Goal: Task Accomplishment & Management: Check status

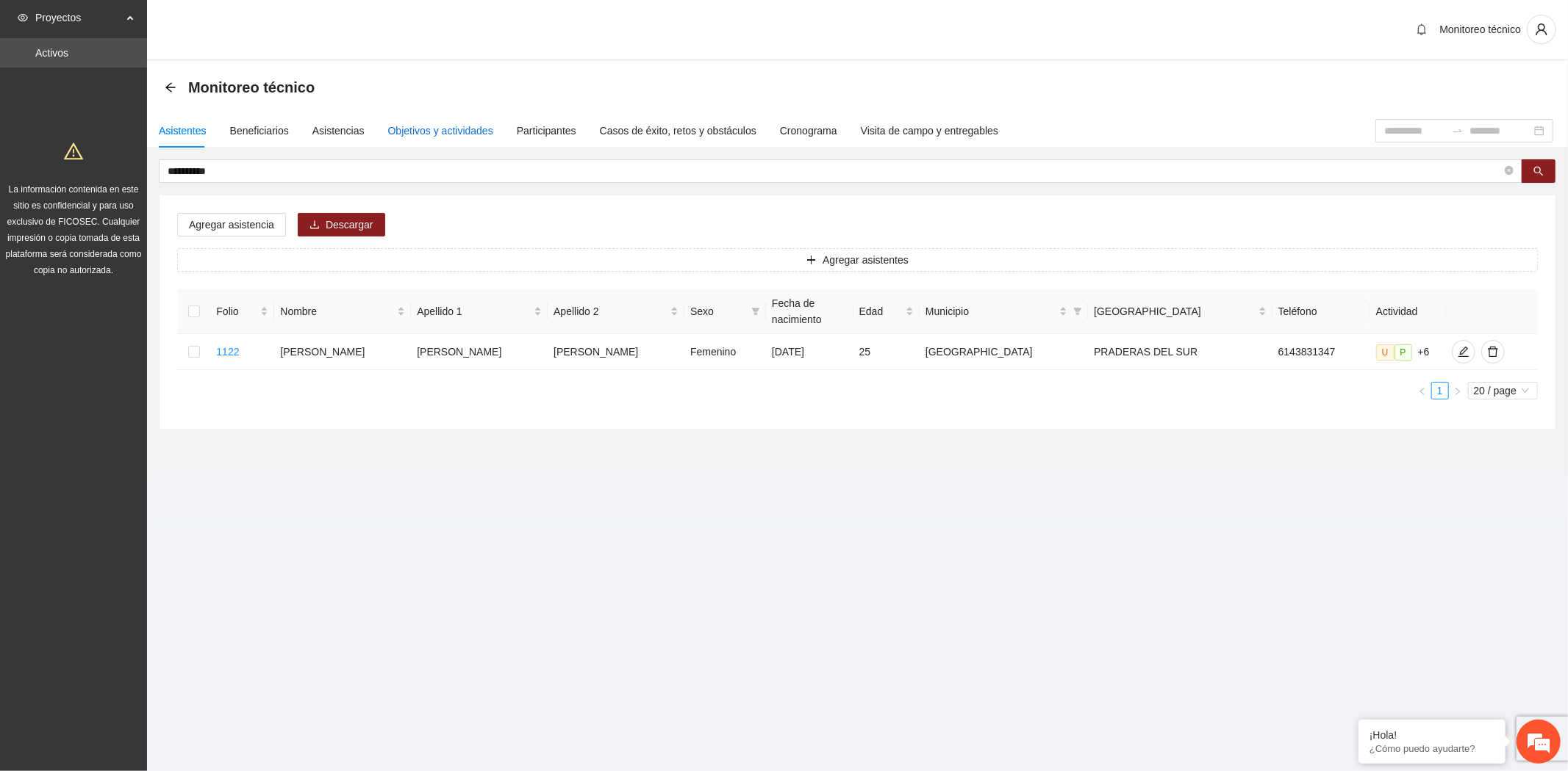
click at [421, 131] on div "Objetivos y actividades" at bounding box center [440, 131] width 105 height 16
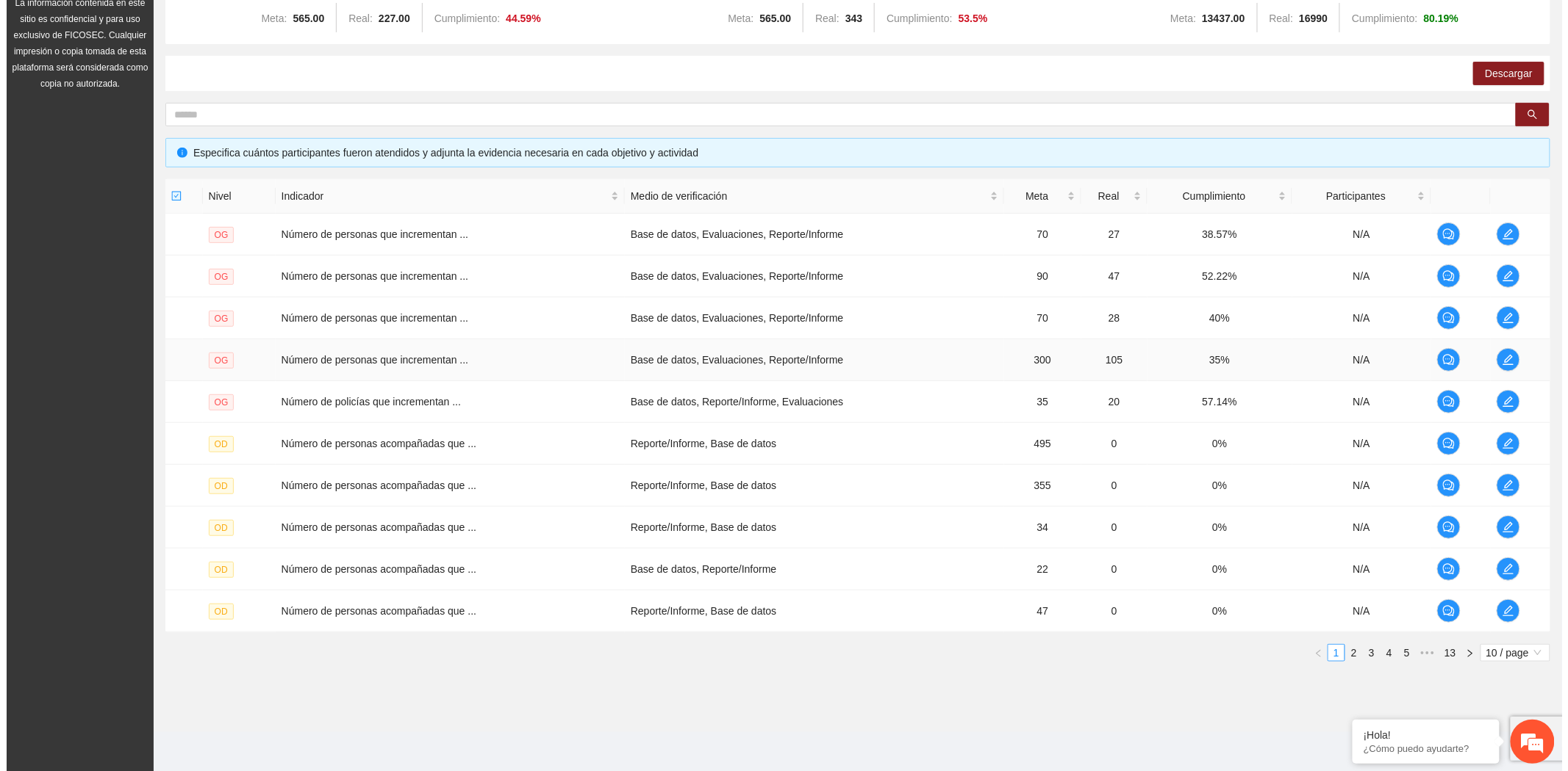
scroll to position [189, 0]
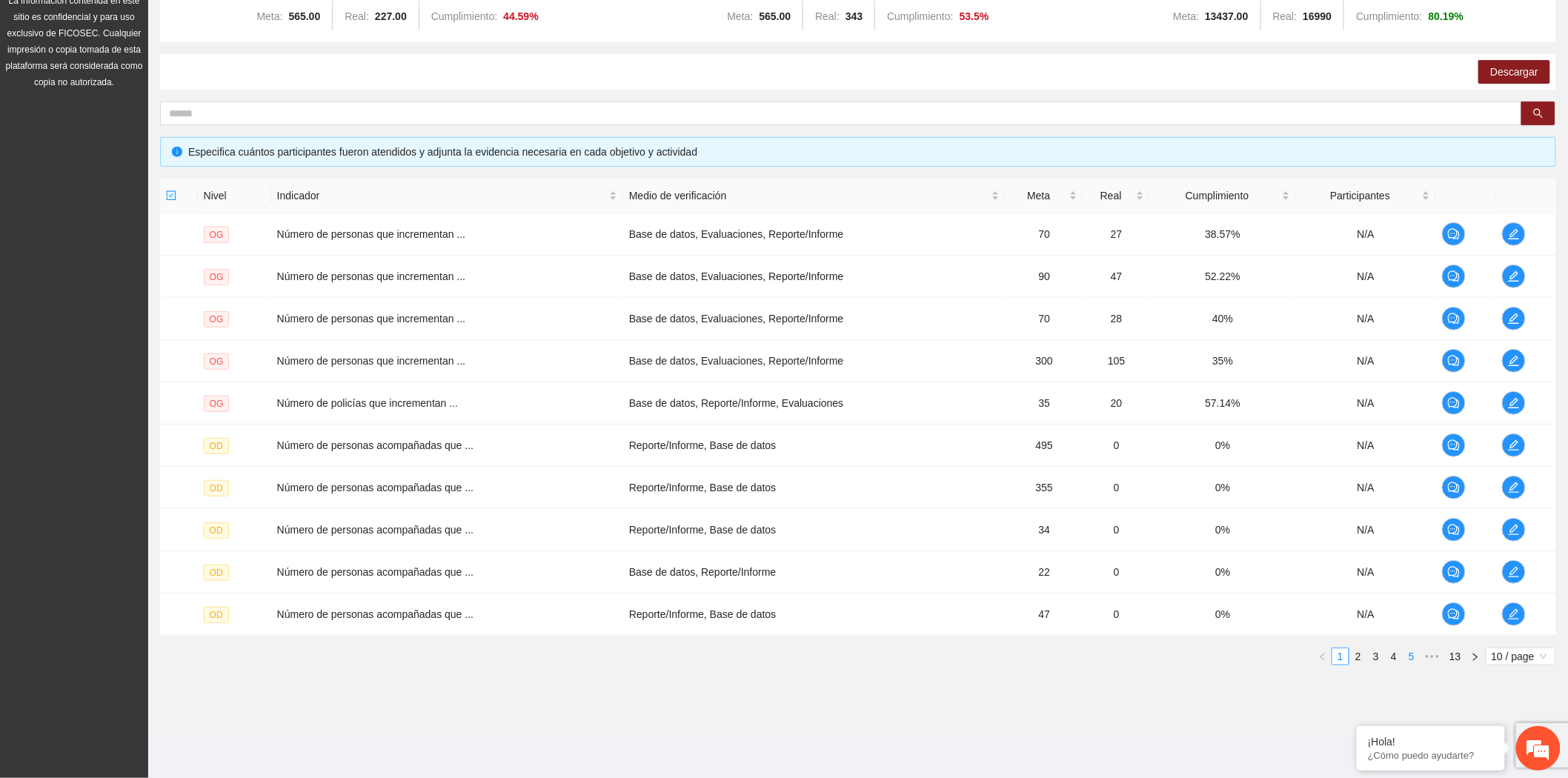
click at [1414, 663] on link "5" at bounding box center [1411, 656] width 16 height 16
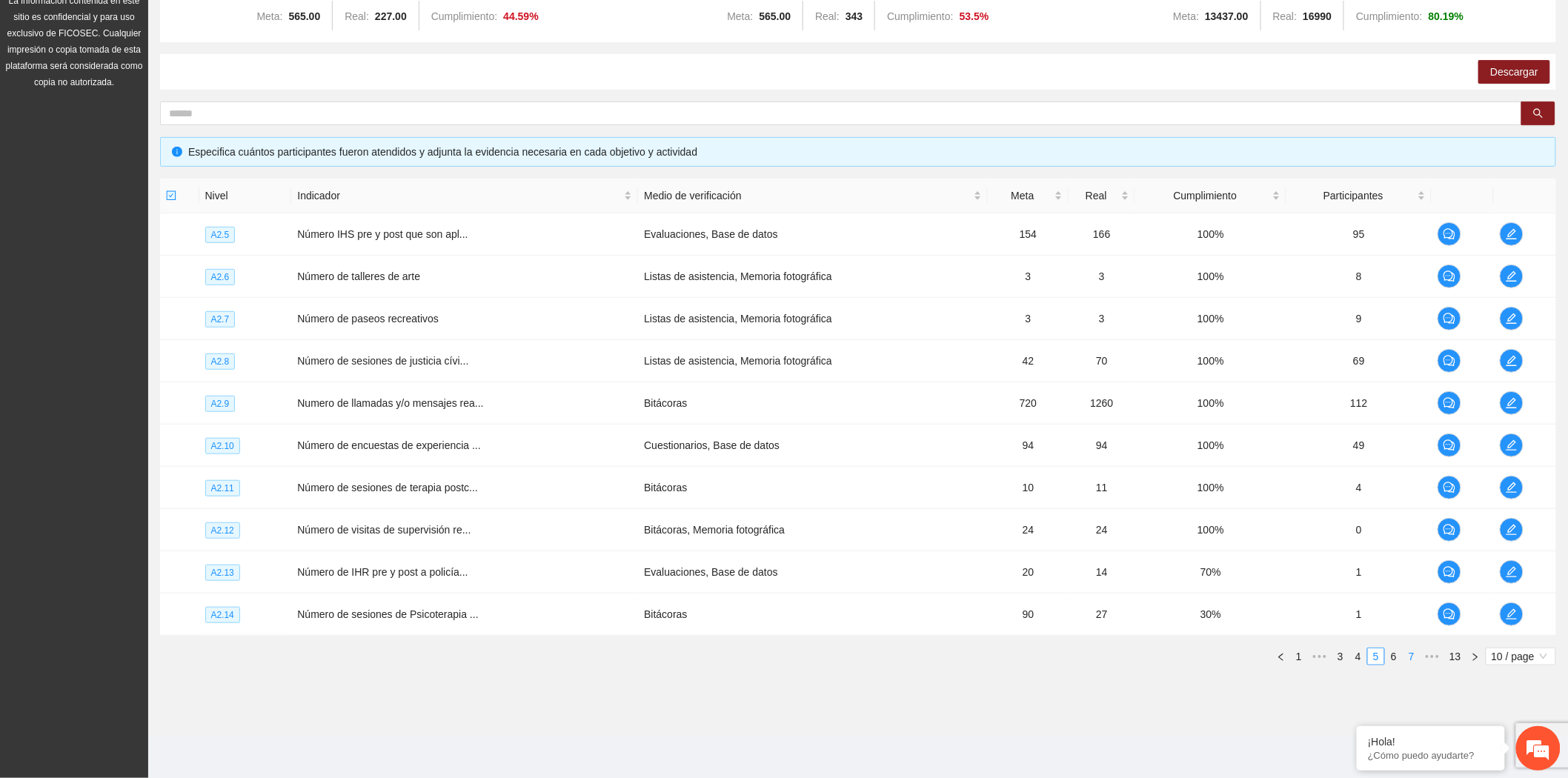
click at [1414, 662] on link "7" at bounding box center [1411, 656] width 16 height 16
click at [1394, 661] on link "8" at bounding box center [1393, 656] width 16 height 16
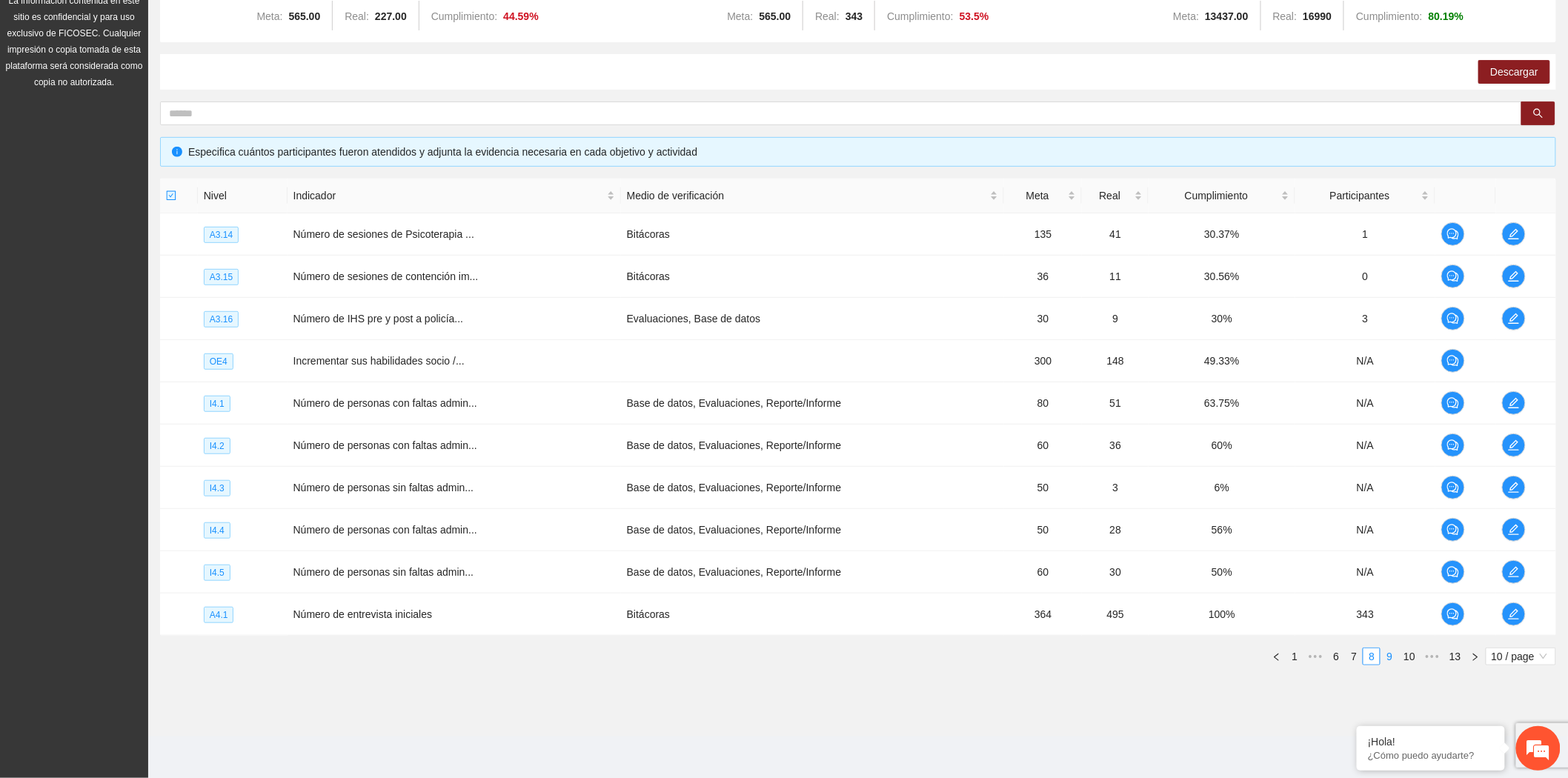
click at [1394, 661] on link "9" at bounding box center [1389, 656] width 16 height 16
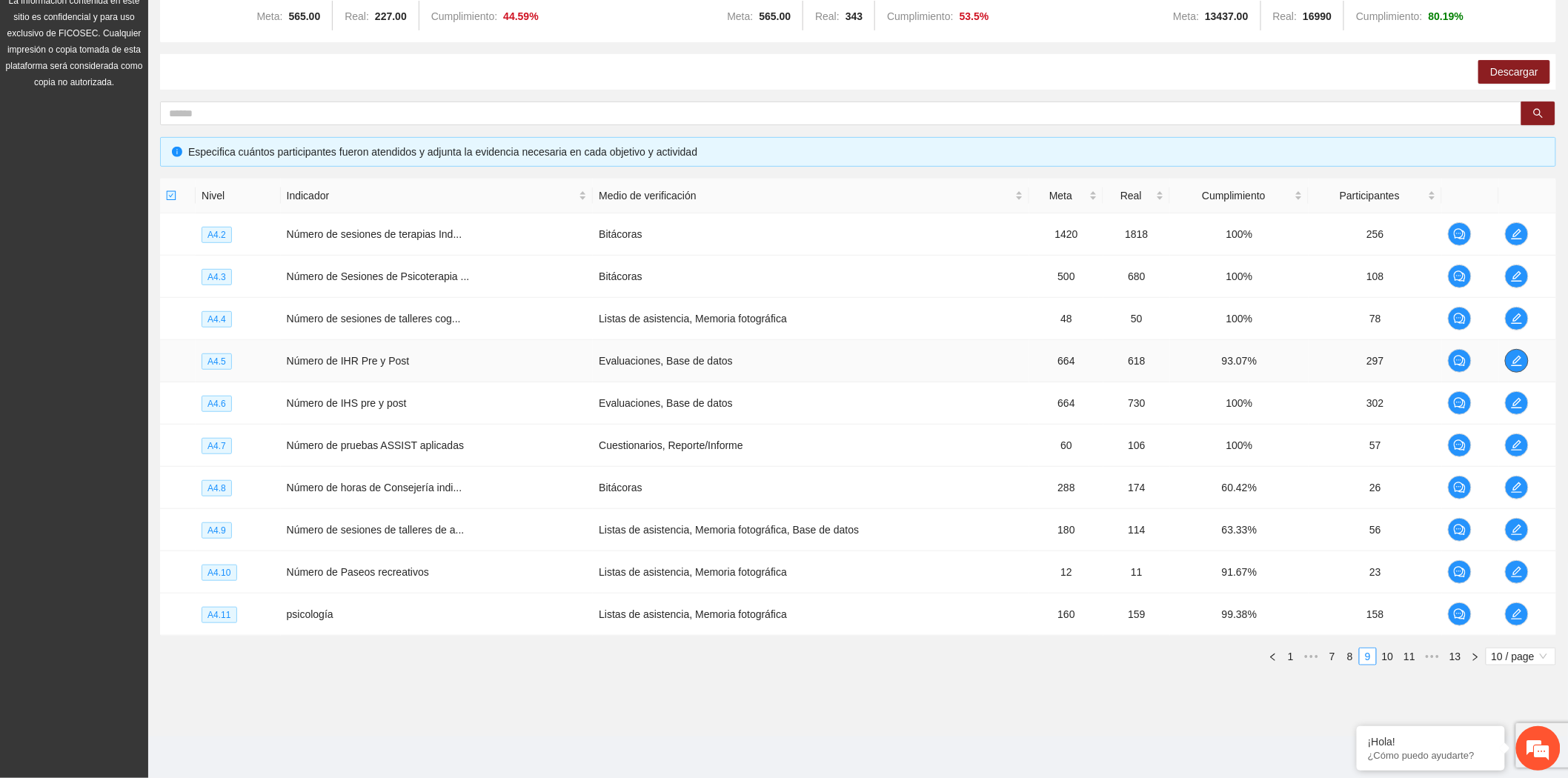
click at [1509, 361] on span "edit" at bounding box center [1517, 361] width 22 height 11
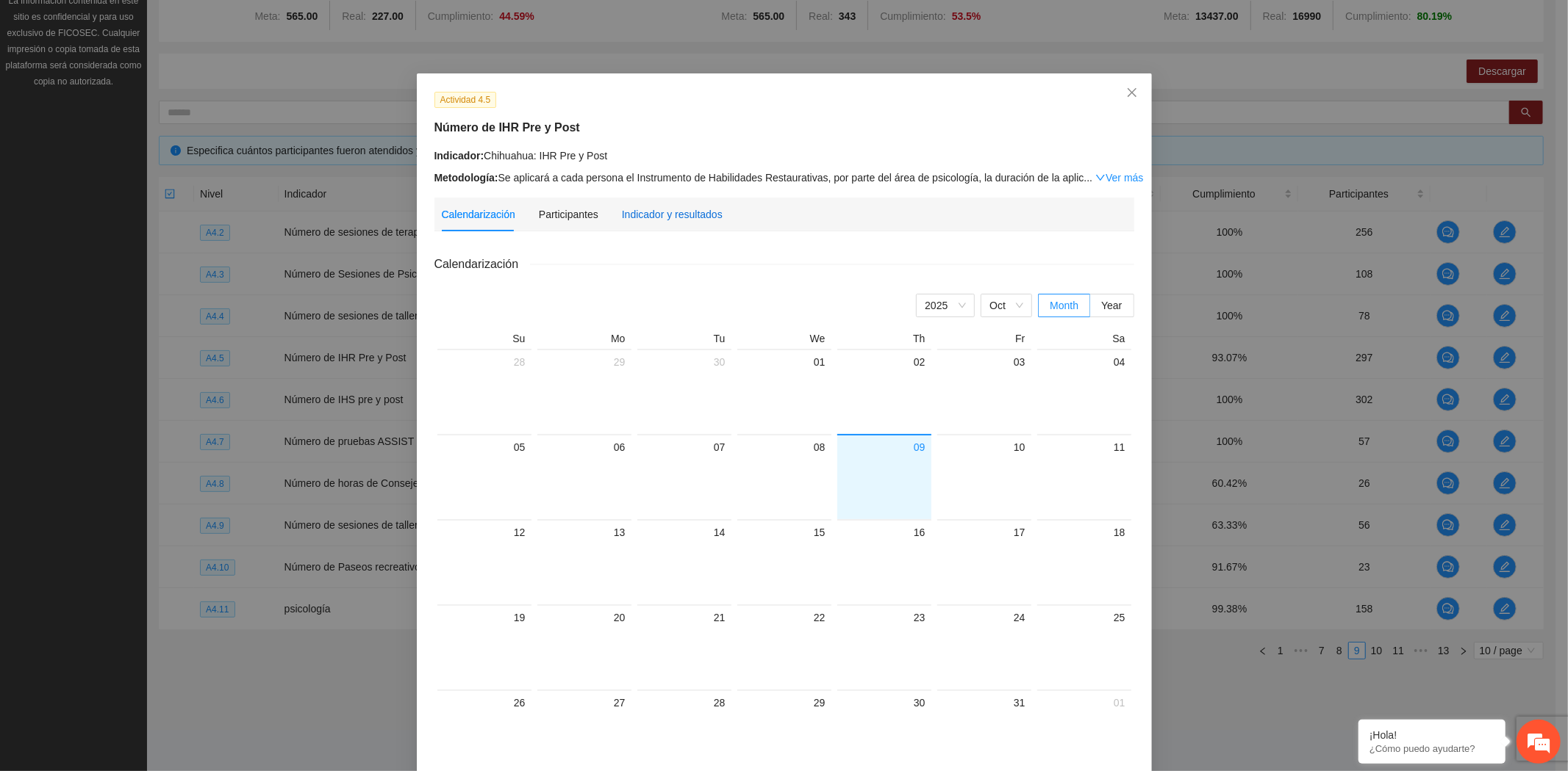
click at [706, 216] on div "Indicador y resultados" at bounding box center [672, 214] width 101 height 16
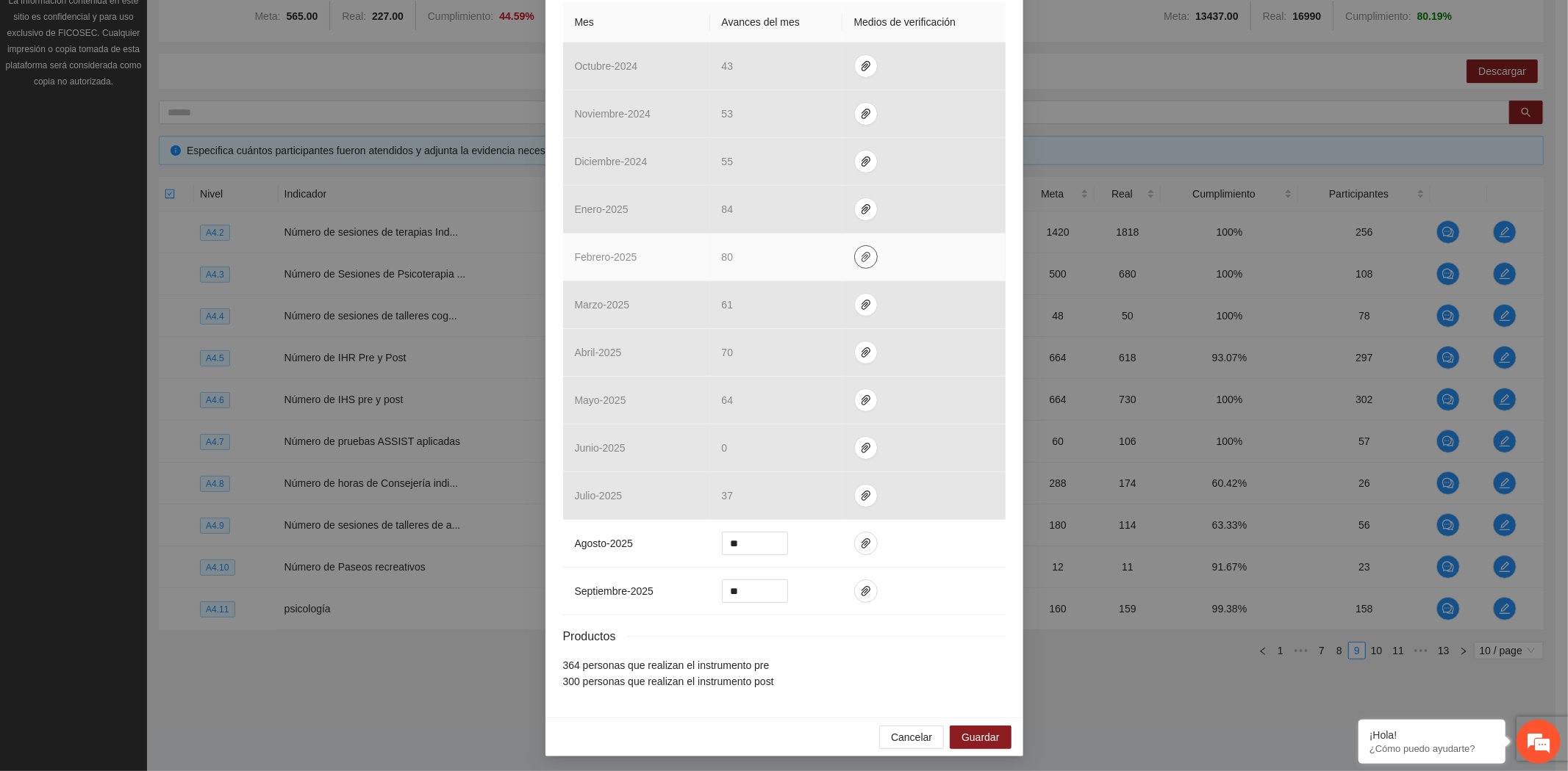
scroll to position [345, 0]
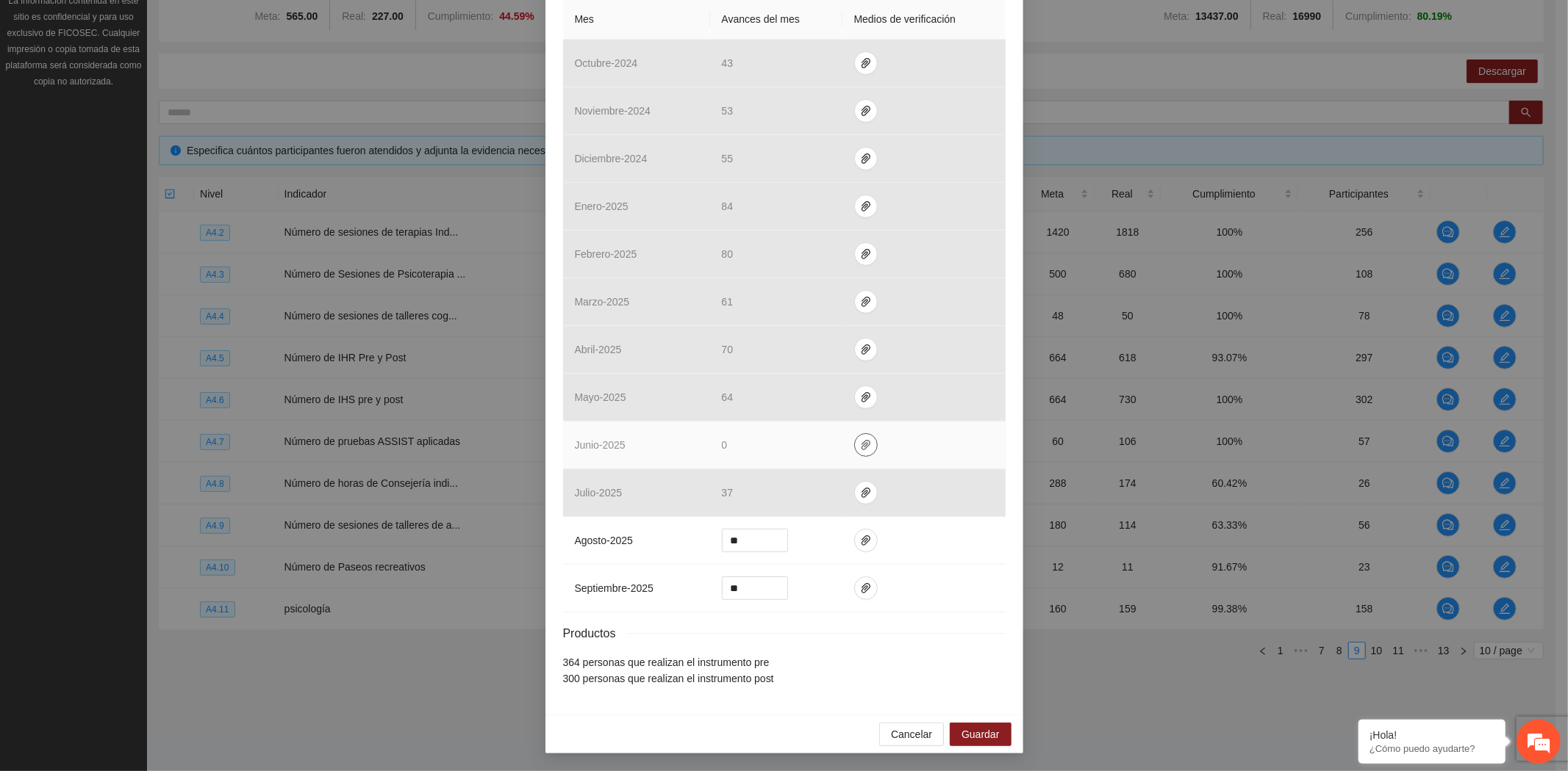
click at [860, 442] on icon "paper-clip" at bounding box center [866, 445] width 11 height 11
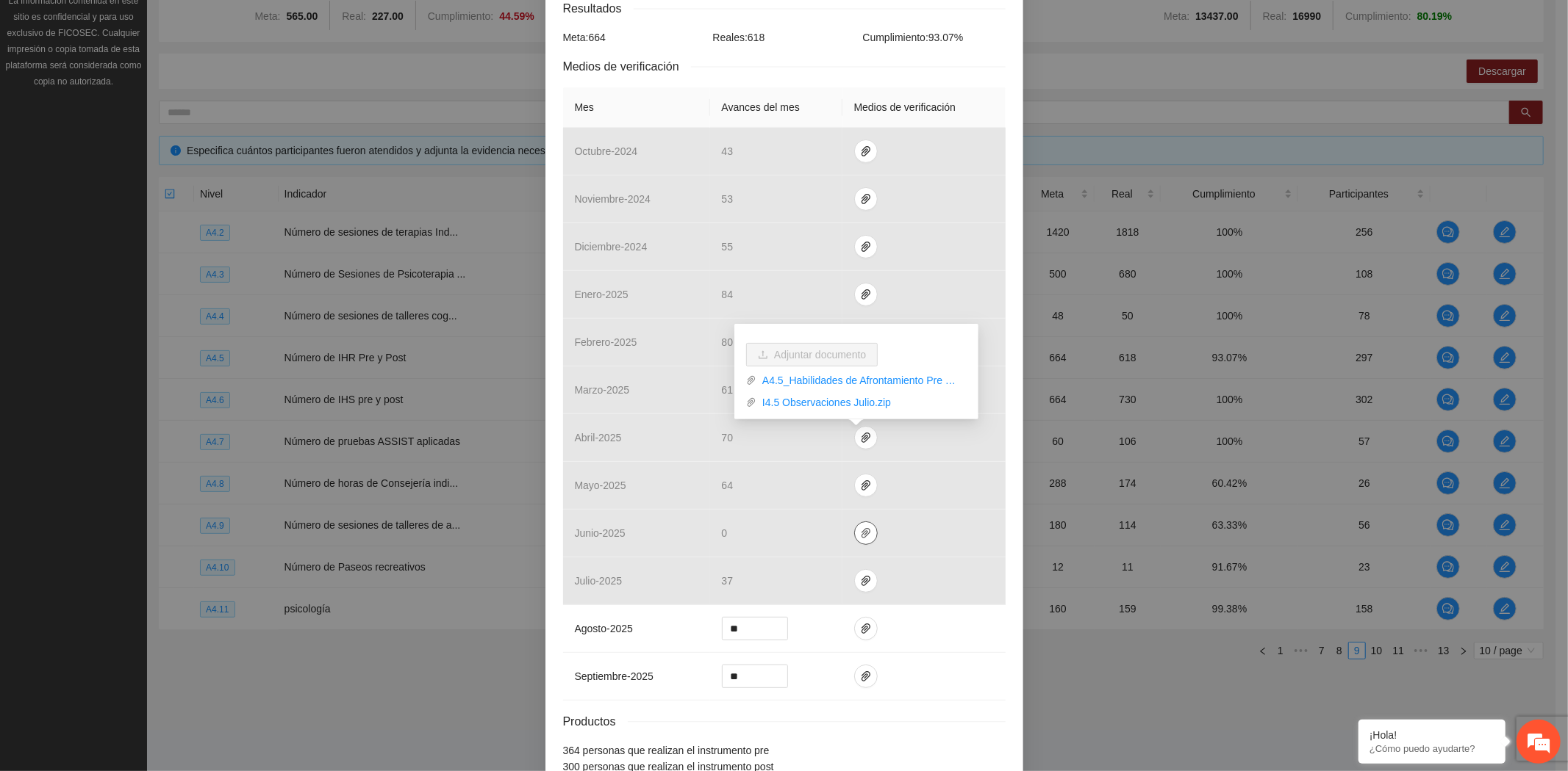
scroll to position [0, 0]
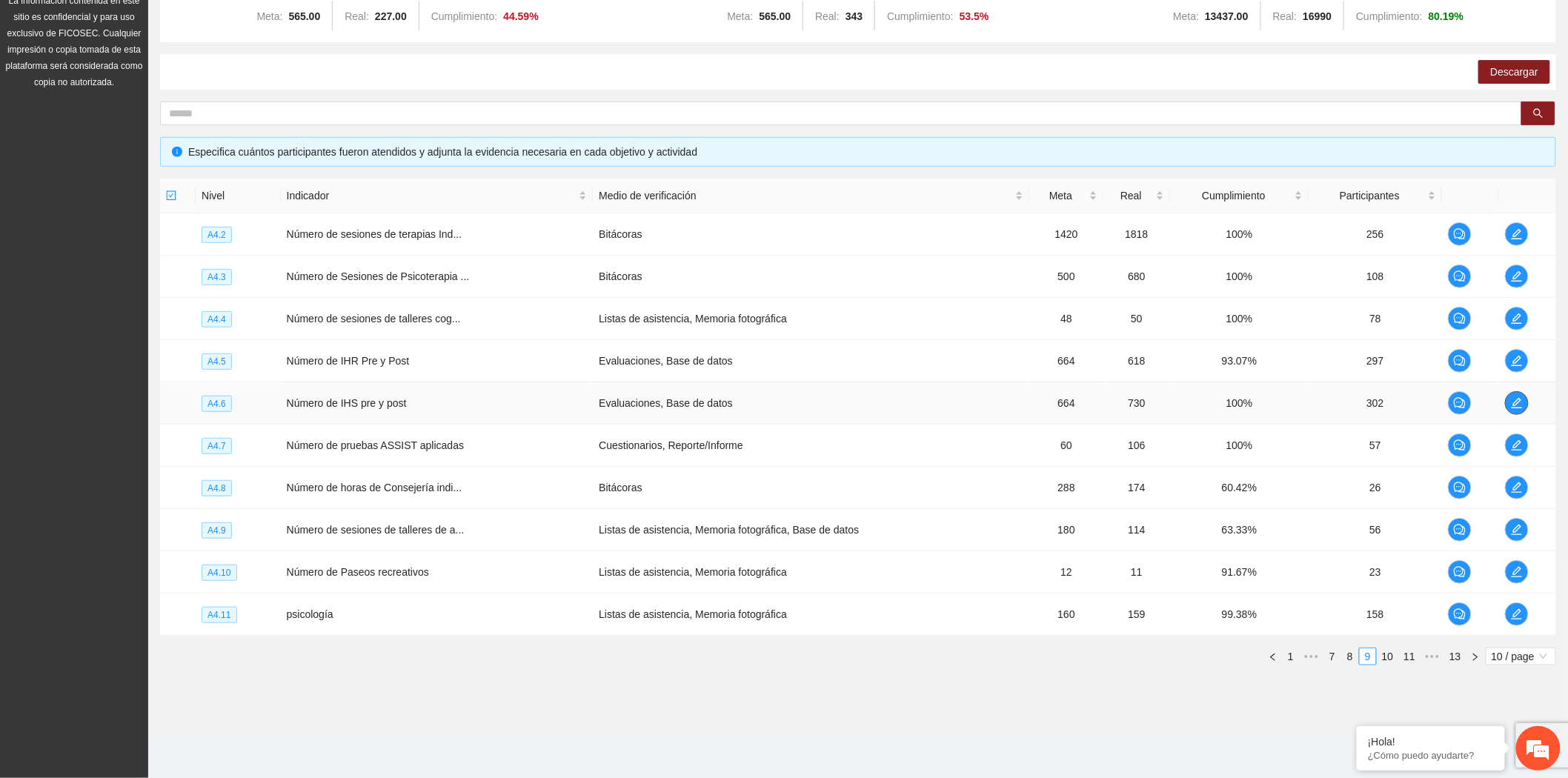
click at [1508, 404] on span "edit" at bounding box center [1517, 403] width 22 height 11
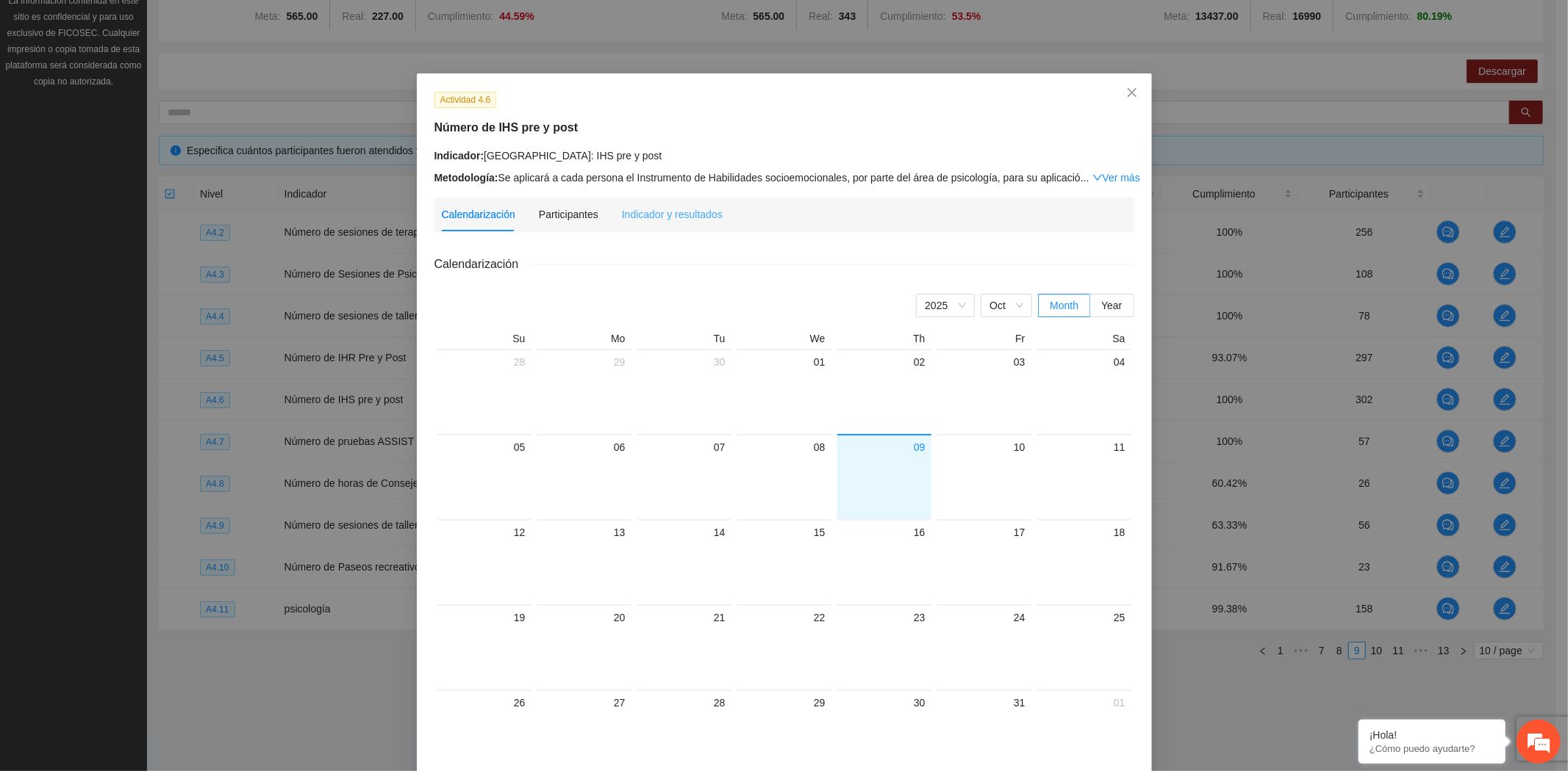
click at [637, 204] on div "Indicador y resultados" at bounding box center [672, 214] width 101 height 34
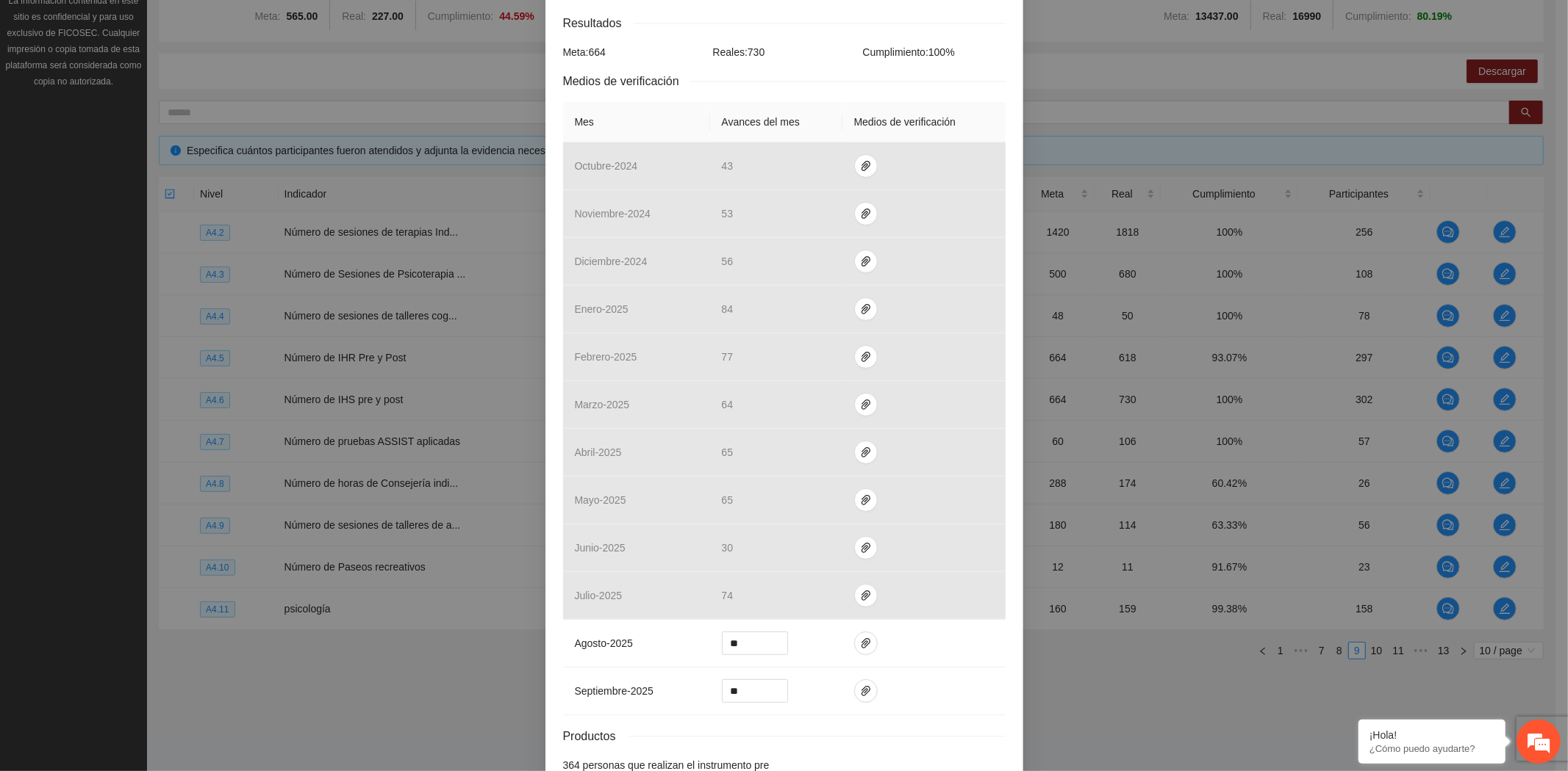
scroll to position [326, 0]
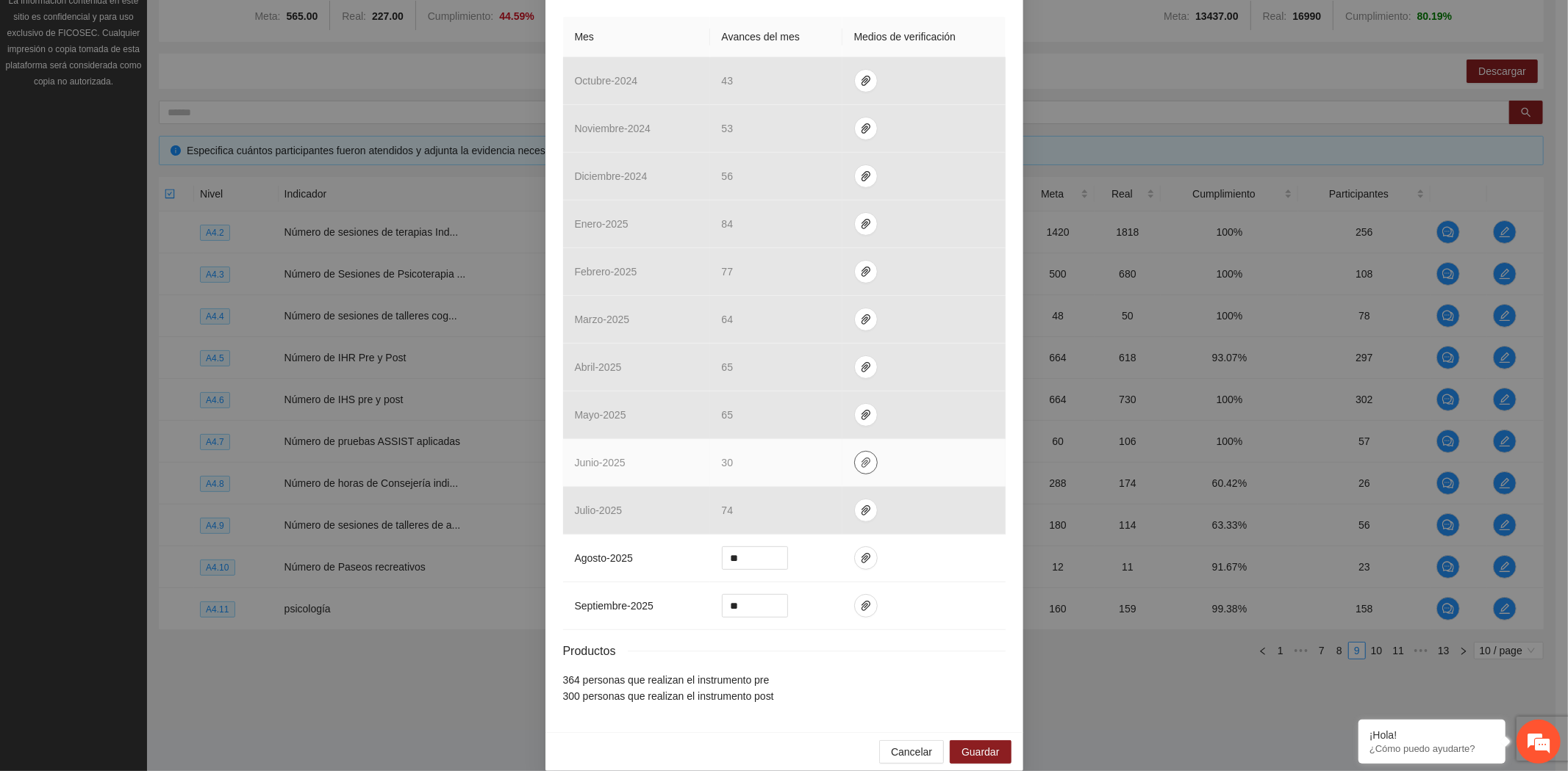
click at [862, 465] on icon "paper-clip" at bounding box center [866, 463] width 9 height 11
click at [835, 420] on link "A4.6_IHS Pre y Post.zip" at bounding box center [861, 420] width 210 height 16
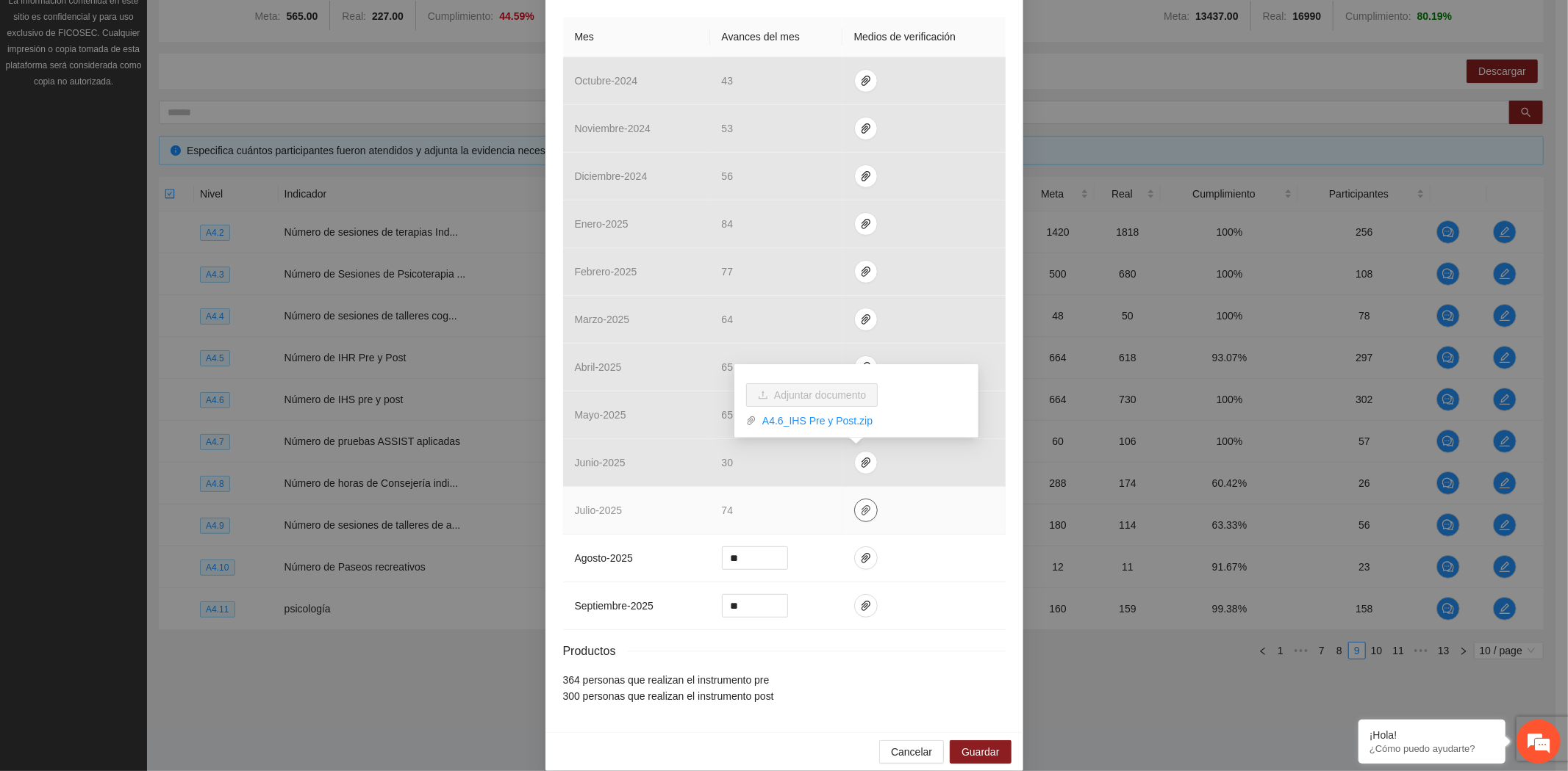
click at [860, 511] on icon "paper-clip" at bounding box center [866, 510] width 11 height 11
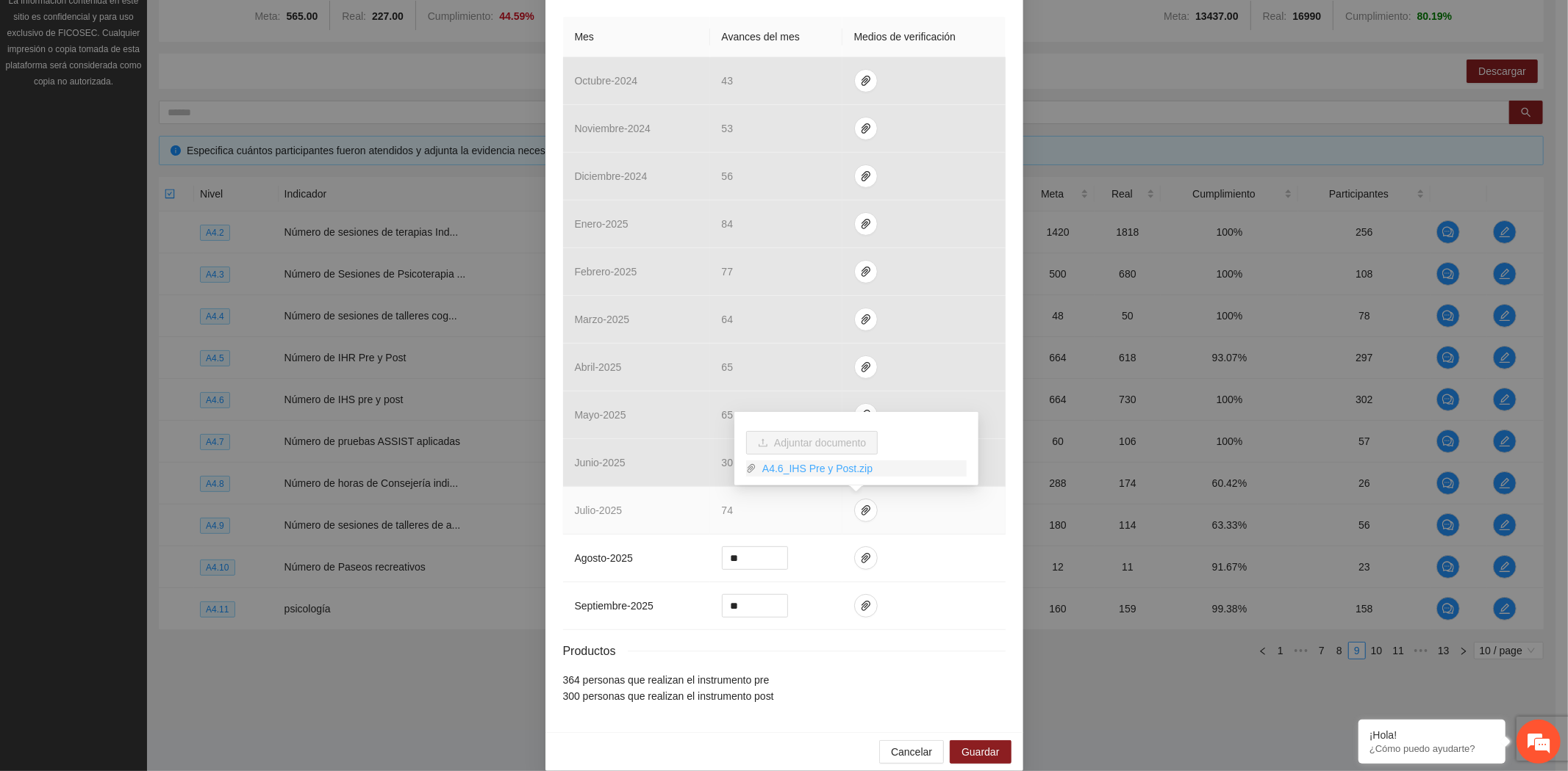
click at [844, 461] on link "A4.6_IHS Pre y Post.zip" at bounding box center [861, 468] width 210 height 16
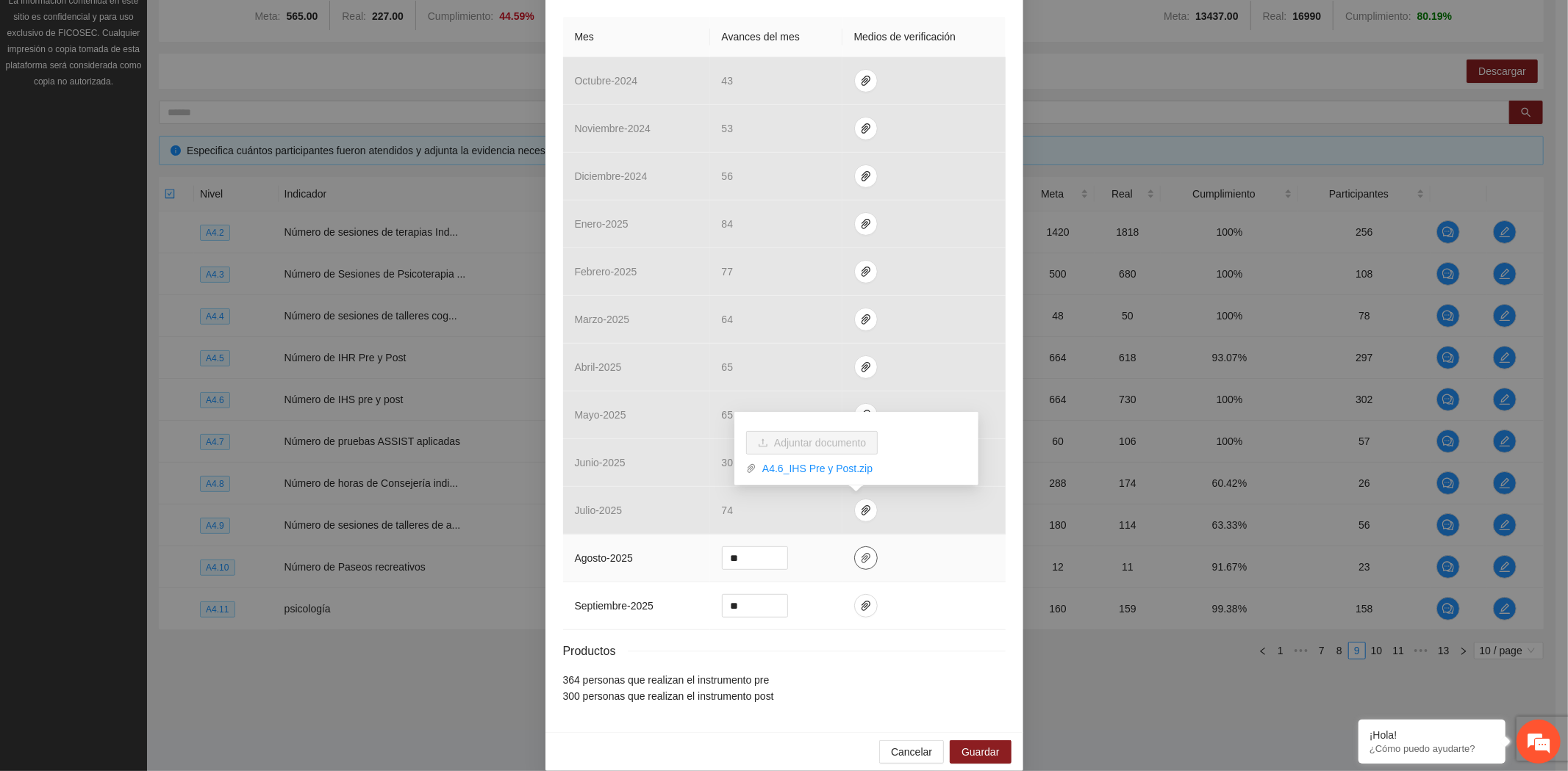
click at [860, 555] on icon "paper-clip" at bounding box center [866, 558] width 11 height 11
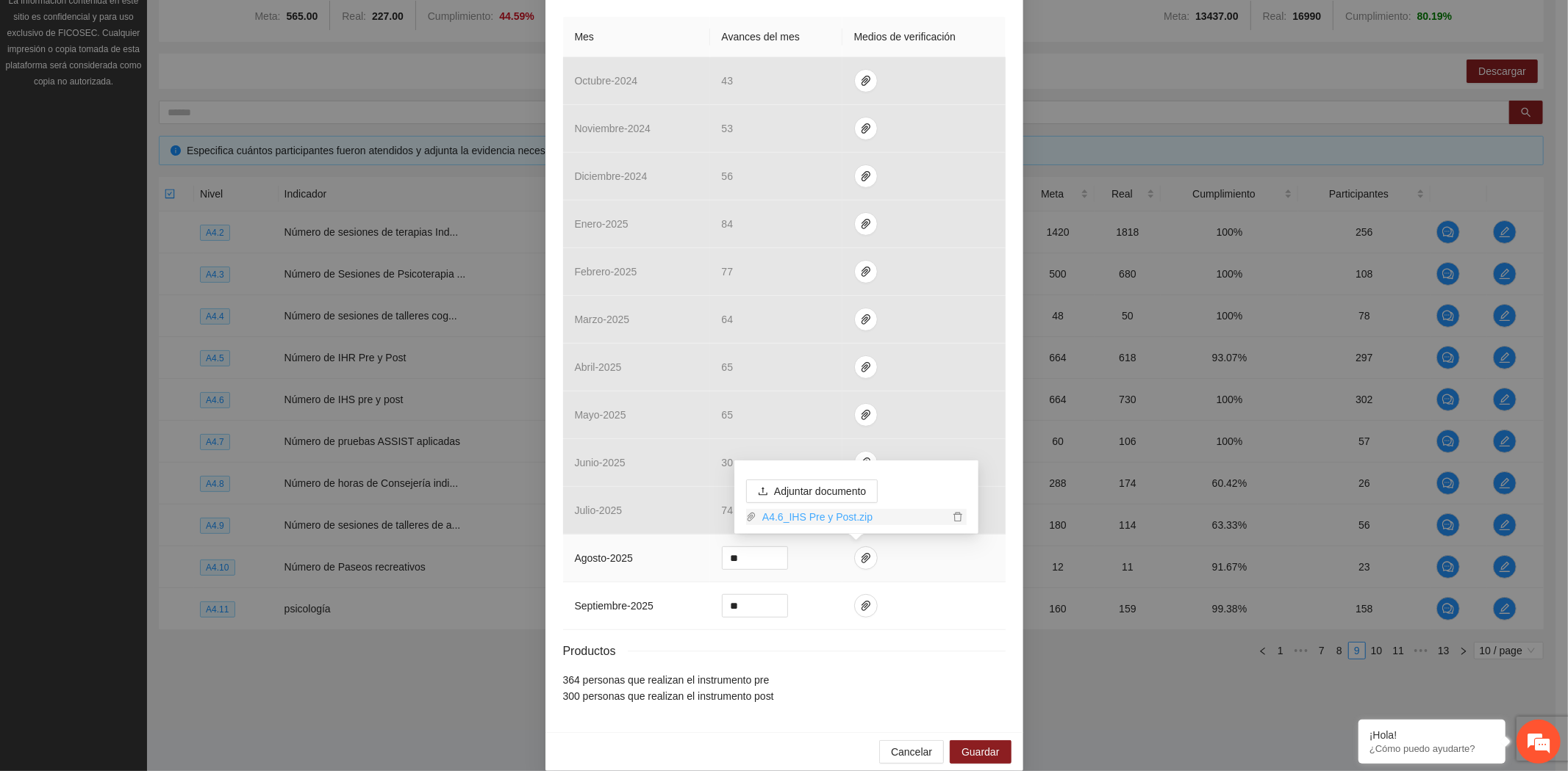
click at [836, 519] on link "A4.6_IHS Pre y Post.zip" at bounding box center [853, 517] width 193 height 16
click at [1093, 77] on div "Actividad 4.6 Número de IHS pre y post Indicador: [GEOGRAPHIC_DATA]: IHS pre y …" at bounding box center [784, 386] width 1568 height 771
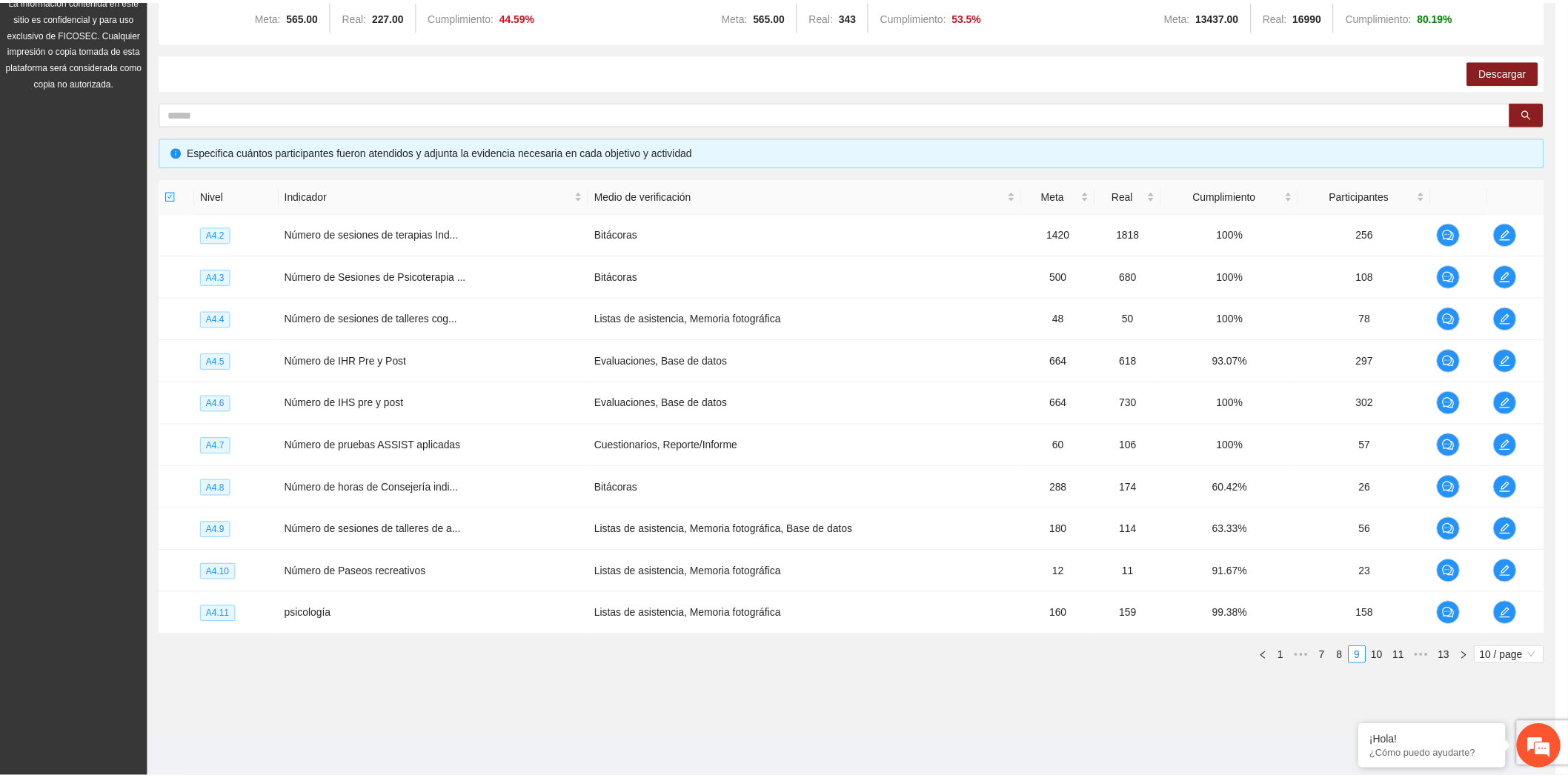
scroll to position [274, 0]
